Goal: Transaction & Acquisition: Purchase product/service

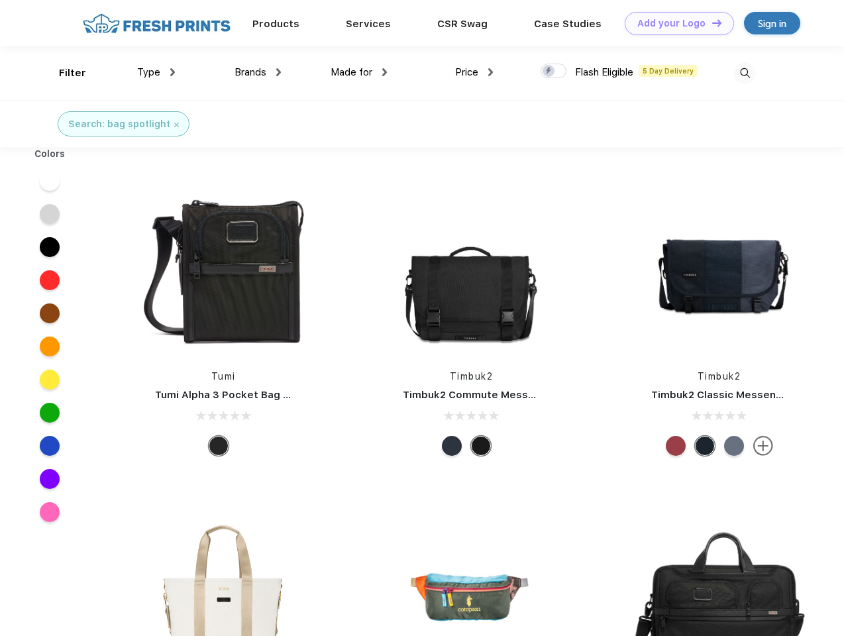
scroll to position [1, 0]
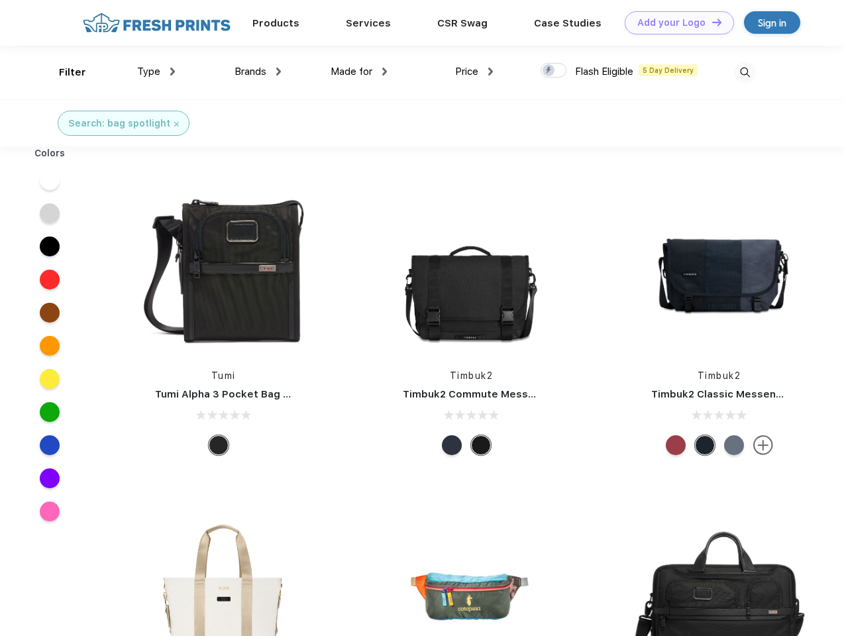
click at [674, 23] on link "Add your Logo Design Tool" at bounding box center [679, 22] width 109 height 23
click at [0, 0] on div "Design Tool" at bounding box center [0, 0] width 0 height 0
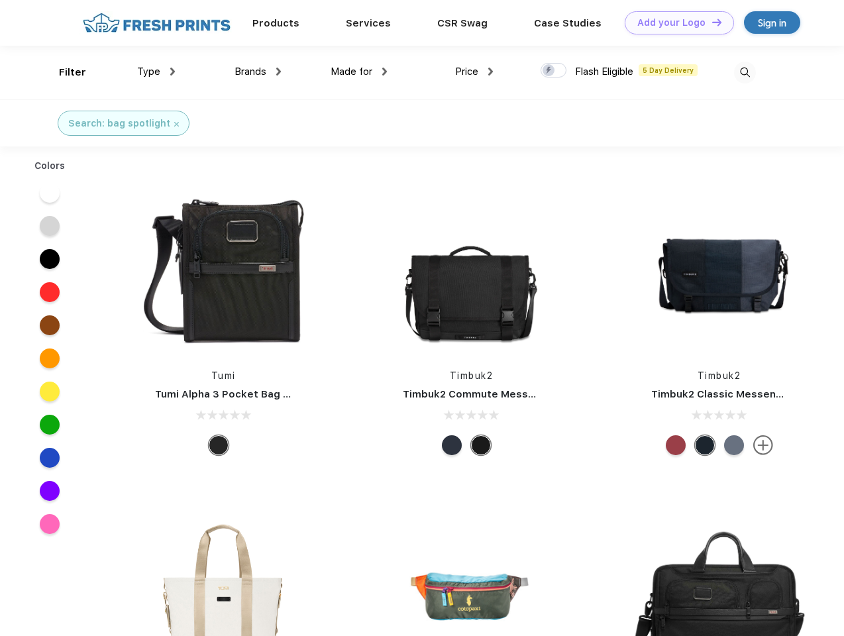
click at [711, 22] on link "Add your Logo Design Tool" at bounding box center [679, 22] width 109 height 23
click at [64, 72] on div "Filter" at bounding box center [72, 72] width 27 height 15
click at [156, 72] on span "Type" at bounding box center [148, 72] width 23 height 12
click at [258, 72] on span "Brands" at bounding box center [251, 72] width 32 height 12
click at [359, 72] on span "Made for" at bounding box center [352, 72] width 42 height 12
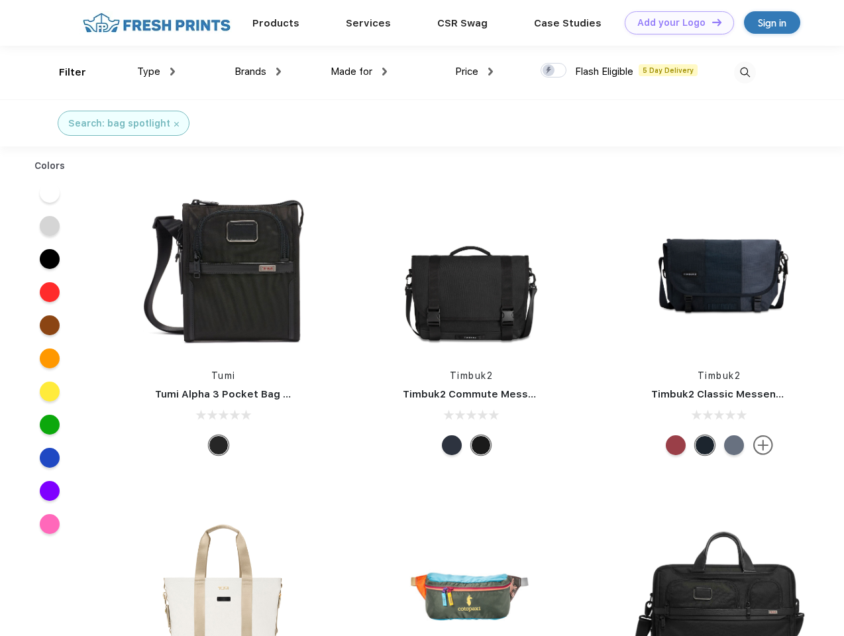
click at [474, 72] on span "Price" at bounding box center [466, 72] width 23 height 12
click at [554, 71] on div at bounding box center [554, 70] width 26 height 15
click at [549, 71] on input "checkbox" at bounding box center [545, 66] width 9 height 9
click at [745, 72] on img at bounding box center [745, 73] width 22 height 22
